Goal: Task Accomplishment & Management: Complete application form

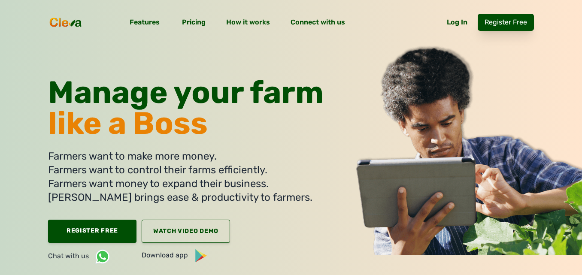
click at [510, 21] on link "Register Free" at bounding box center [506, 22] width 56 height 17
select select
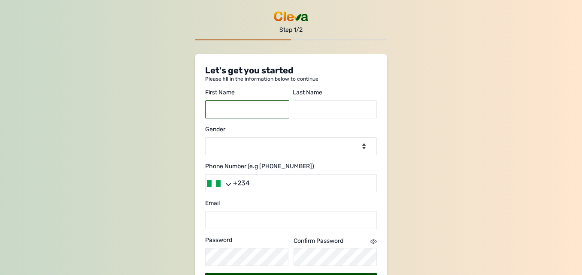
click at [255, 109] on input "text" at bounding box center [247, 109] width 84 height 18
type input "faith"
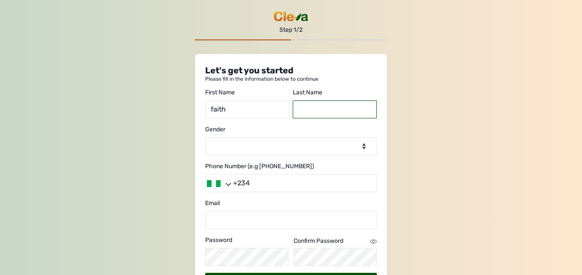
type input "udochukwu"
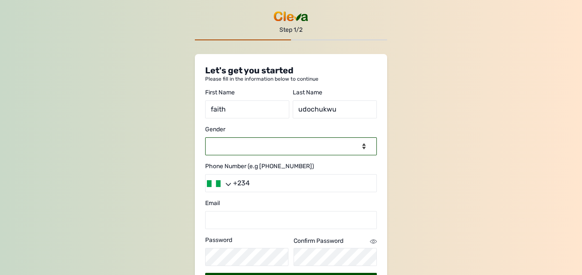
click at [261, 154] on select "-- Select gender -- [DEMOGRAPHIC_DATA] [DEMOGRAPHIC_DATA]" at bounding box center [291, 146] width 172 height 18
select select "[DEMOGRAPHIC_DATA]"
click at [205, 137] on select "-- Select gender -- [DEMOGRAPHIC_DATA] [DEMOGRAPHIC_DATA]" at bounding box center [291, 146] width 172 height 18
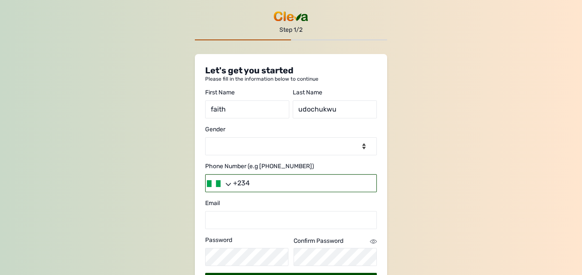
click at [253, 186] on input "+234" at bounding box center [291, 183] width 172 height 18
type input "[PHONE_NUMBER]"
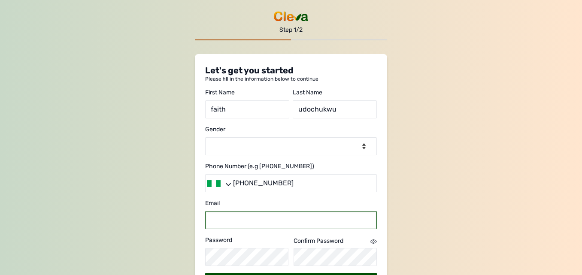
click at [270, 221] on input "email" at bounding box center [291, 220] width 172 height 18
type input "[EMAIL_ADDRESS][DOMAIN_NAME]"
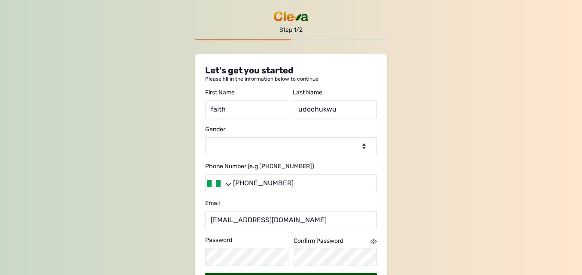
click at [408, 202] on div "Step 1/2 Let's get you started Please fill in the information below to continue…" at bounding box center [291, 168] width 582 height 337
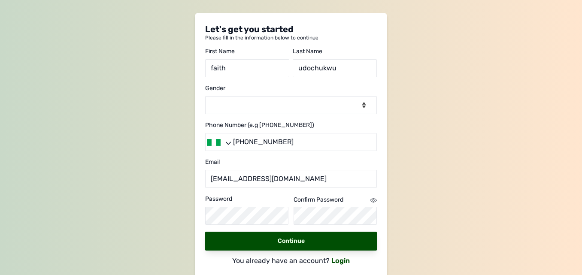
scroll to position [52, 0]
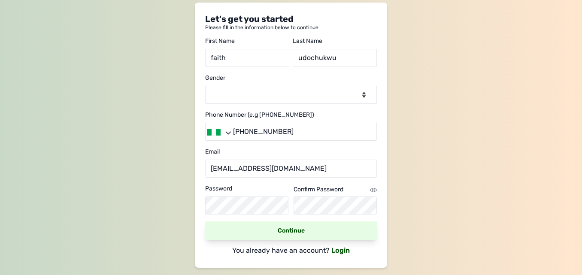
click at [290, 226] on link "Continue" at bounding box center [291, 231] width 172 height 19
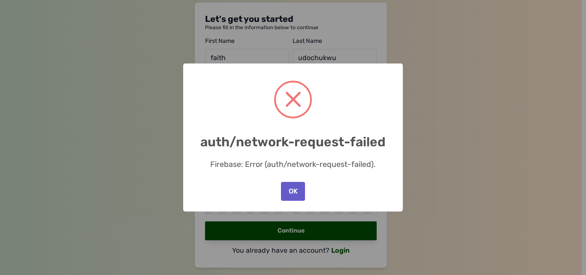
click at [294, 193] on button "OK" at bounding box center [293, 191] width 24 height 19
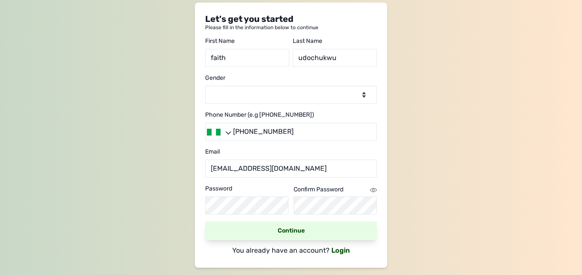
click at [297, 239] on link "Continue" at bounding box center [291, 231] width 172 height 19
